Goal: Task Accomplishment & Management: Use online tool/utility

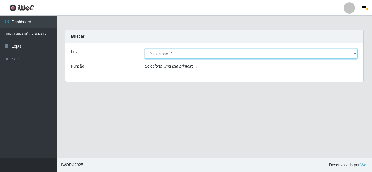
click at [355, 50] on select "[Selecione...] [GEOGRAPHIC_DATA] [GEOGRAPHIC_DATA]" at bounding box center [251, 54] width 213 height 10
select select "64"
click at [145, 49] on select "[Selecione...] [GEOGRAPHIC_DATA] [GEOGRAPHIC_DATA]" at bounding box center [251, 54] width 213 height 10
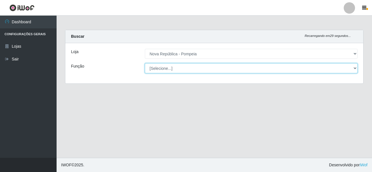
click at [356, 68] on select "[Selecione...] Balconista Operador de Caixa Recepcionista Repositor" at bounding box center [251, 68] width 213 height 10
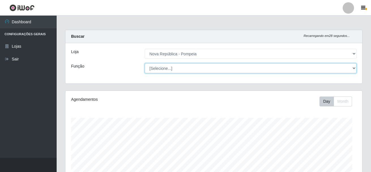
scroll to position [118, 297]
select select "22"
click at [145, 63] on select "[Selecione...] Balconista Operador de Caixa Recepcionista Repositor" at bounding box center [251, 68] width 212 height 10
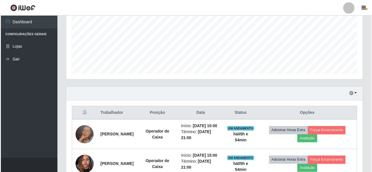
scroll to position [202, 0]
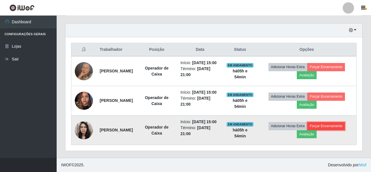
click at [340, 130] on button "Forçar Encerramento" at bounding box center [326, 126] width 38 height 8
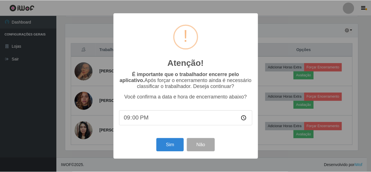
scroll to position [118, 294]
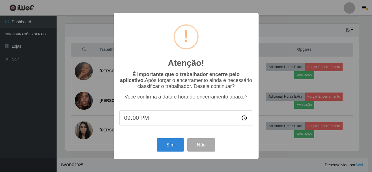
click at [170, 139] on div "Sim Não" at bounding box center [187, 144] width 134 height 16
click at [167, 144] on button "Sim" at bounding box center [170, 144] width 27 height 13
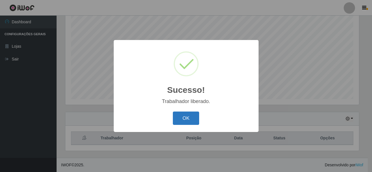
click at [184, 118] on button "OK" at bounding box center [186, 117] width 26 height 13
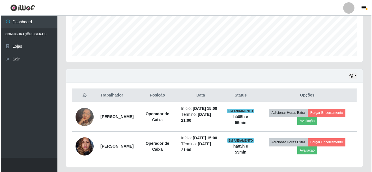
scroll to position [174, 0]
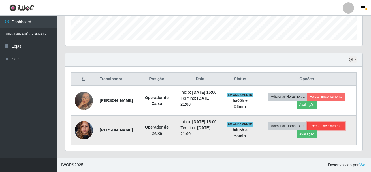
click at [341, 122] on button "Forçar Encerramento" at bounding box center [326, 126] width 38 height 8
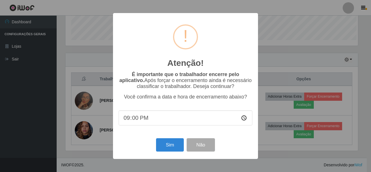
scroll to position [118, 294]
click at [171, 146] on button "Sim" at bounding box center [170, 144] width 27 height 13
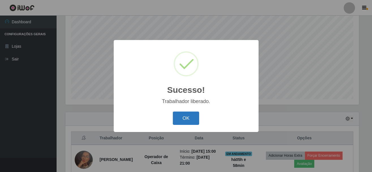
click at [185, 120] on button "OK" at bounding box center [186, 117] width 26 height 13
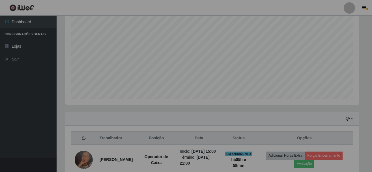
click at [196, 117] on div "Hoje 1 dia 3 dias 1 Semana Não encerrados" at bounding box center [212, 119] width 294 height 14
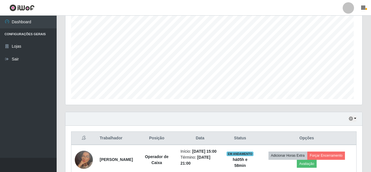
scroll to position [118, 297]
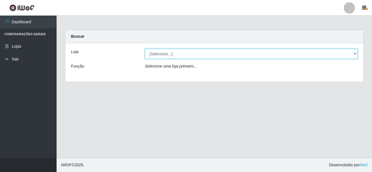
click at [159, 52] on select "[Selecione...] [GEOGRAPHIC_DATA] [GEOGRAPHIC_DATA]" at bounding box center [251, 54] width 213 height 10
select select "64"
click at [145, 49] on select "[Selecione...] [GEOGRAPHIC_DATA] [GEOGRAPHIC_DATA]" at bounding box center [251, 54] width 213 height 10
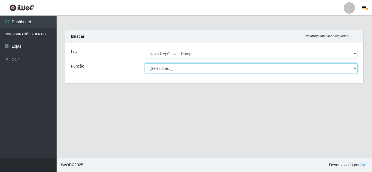
click at [169, 69] on select "[Selecione...] Balconista Operador de Caixa Recepcionista Repositor" at bounding box center [251, 68] width 213 height 10
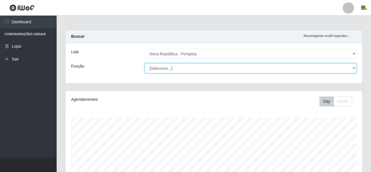
select select "22"
click at [145, 63] on select "[Selecione...] Balconista Operador de Caixa Recepcionista Repositor" at bounding box center [251, 68] width 212 height 10
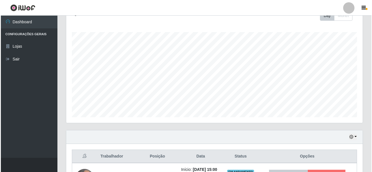
scroll to position [139, 0]
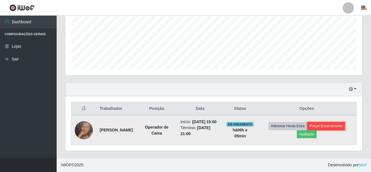
click at [336, 122] on button "Forçar Encerramento" at bounding box center [326, 126] width 38 height 8
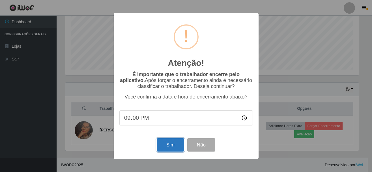
click at [168, 143] on button "Sim" at bounding box center [170, 144] width 27 height 13
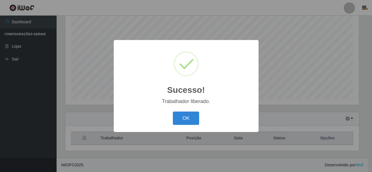
drag, startPoint x: 191, startPoint y: 119, endPoint x: 177, endPoint y: 116, distance: 15.1
click at [192, 116] on button "OK" at bounding box center [186, 117] width 26 height 13
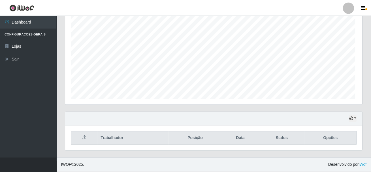
scroll to position [118, 297]
drag, startPoint x: 371, startPoint y: 89, endPoint x: 371, endPoint y: 92, distance: 3.1
click at [368, 107] on div "Carregando... Buscar Recarregando em 21 segundos... Loja [Selecione...] [GEOGRA…" at bounding box center [214, 41] width 314 height 231
